Goal: Find specific page/section: Find specific page/section

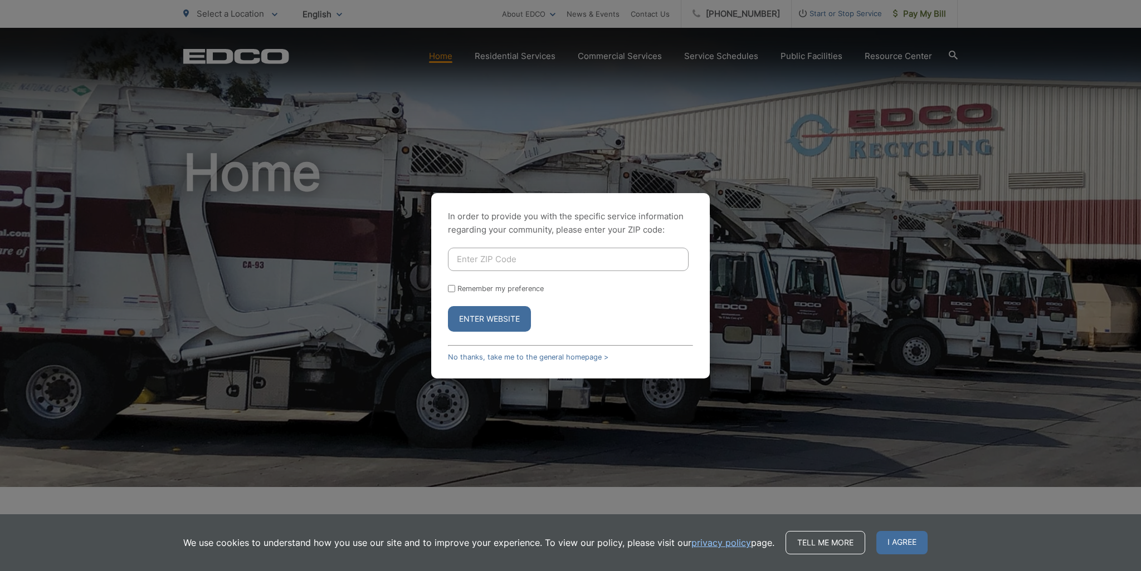
click at [480, 260] on input "Enter ZIP Code" at bounding box center [568, 259] width 241 height 23
type input "92021"
click at [448, 306] on button "Enter Website" at bounding box center [489, 319] width 83 height 26
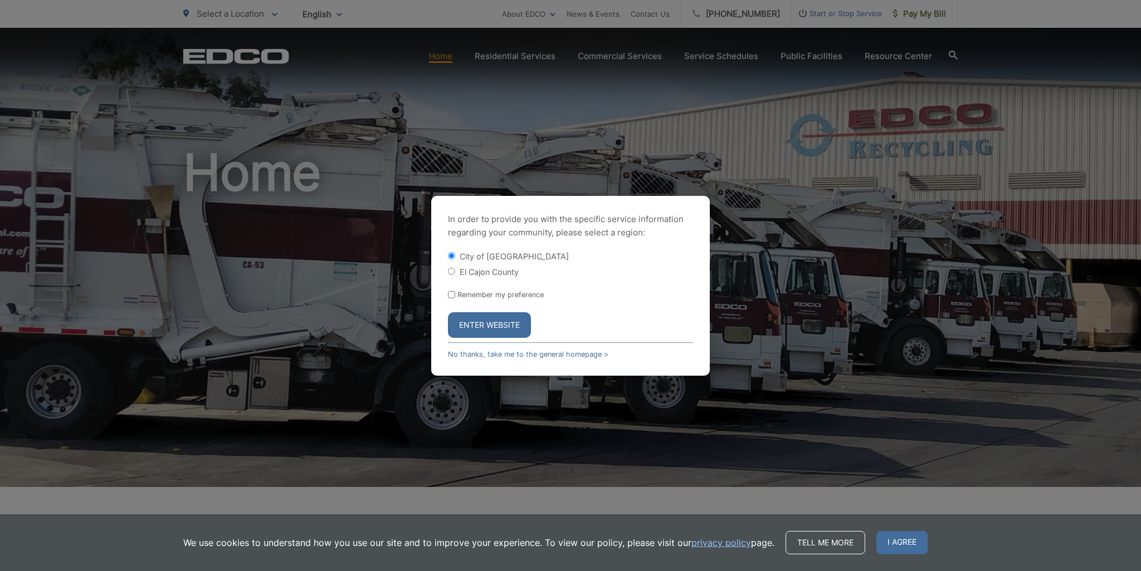
click at [451, 272] on input "El Cajon County" at bounding box center [451, 271] width 7 height 7
radio input "true"
click at [448, 312] on button "Enter Website" at bounding box center [489, 325] width 83 height 26
